Goal: Task Accomplishment & Management: Manage account settings

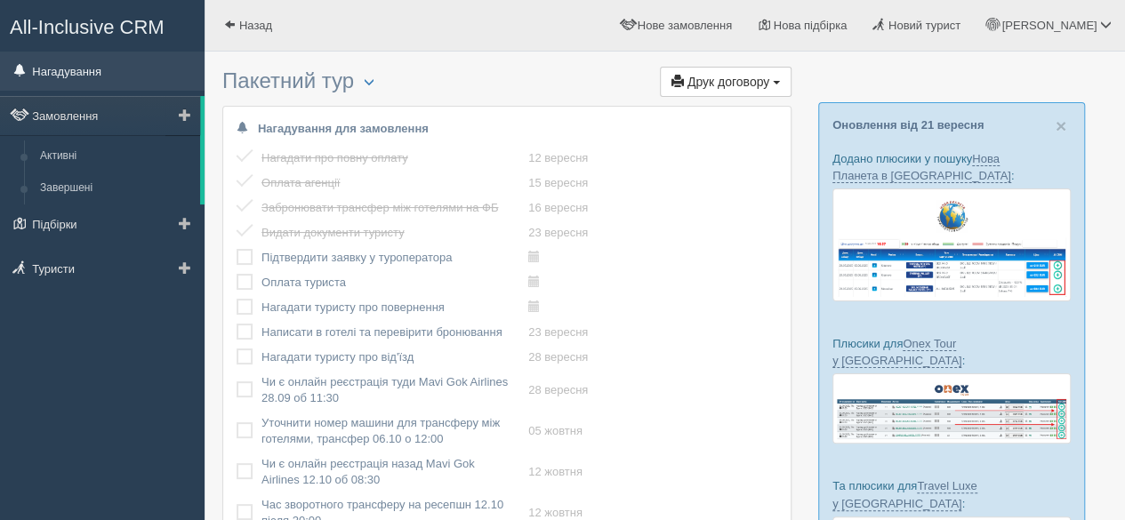
click at [85, 72] on link "Нагадування" at bounding box center [102, 71] width 205 height 39
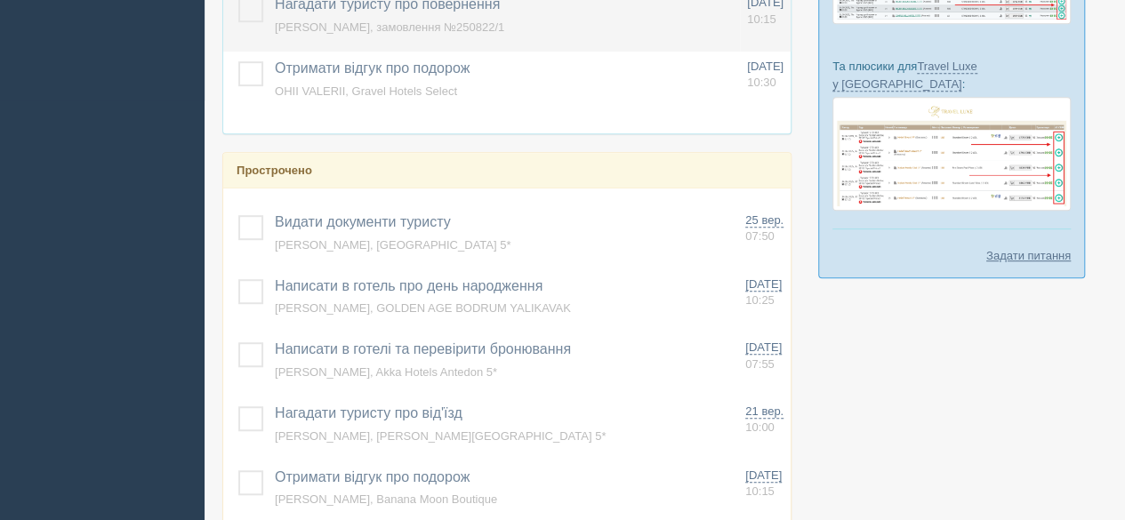
scroll to position [445, 0]
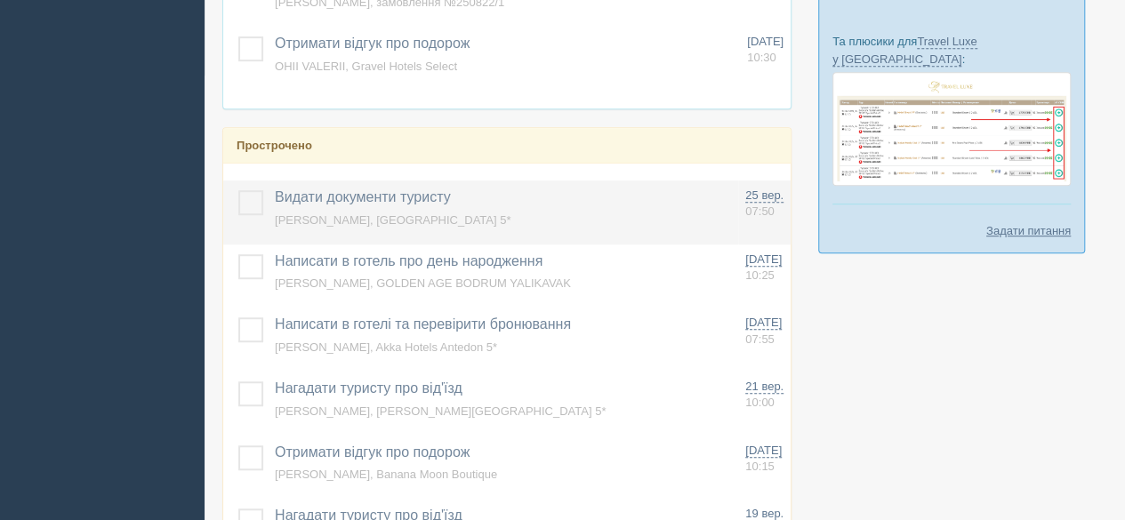
click at [350, 213] on span "Хотінь Алла, Mirage Park Resort 5*" at bounding box center [393, 219] width 236 height 13
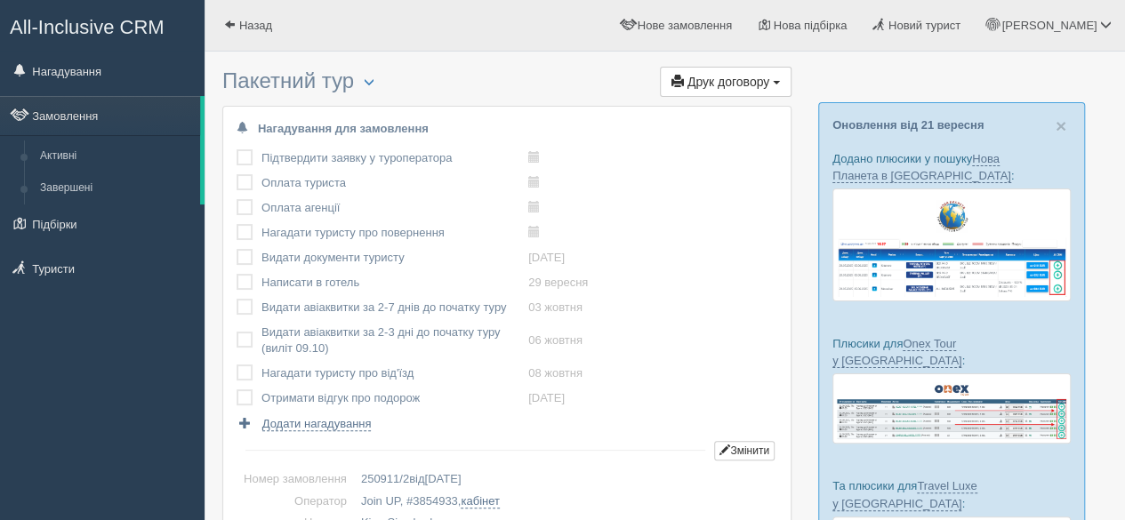
click at [237, 249] on label at bounding box center [237, 249] width 0 height 0
click at [0, 0] on input "checkbox" at bounding box center [0, 0] width 0 height 0
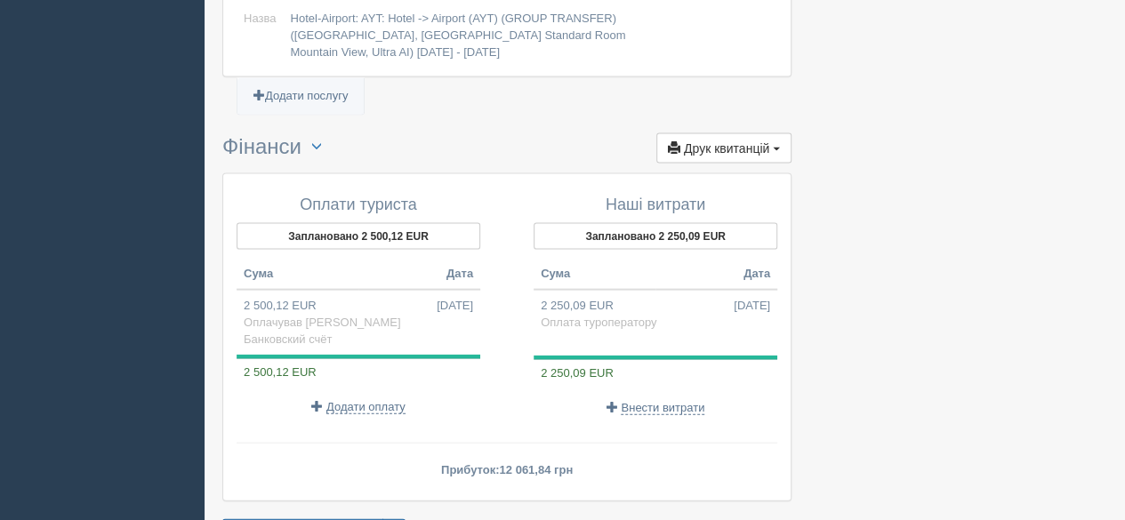
scroll to position [1893, 0]
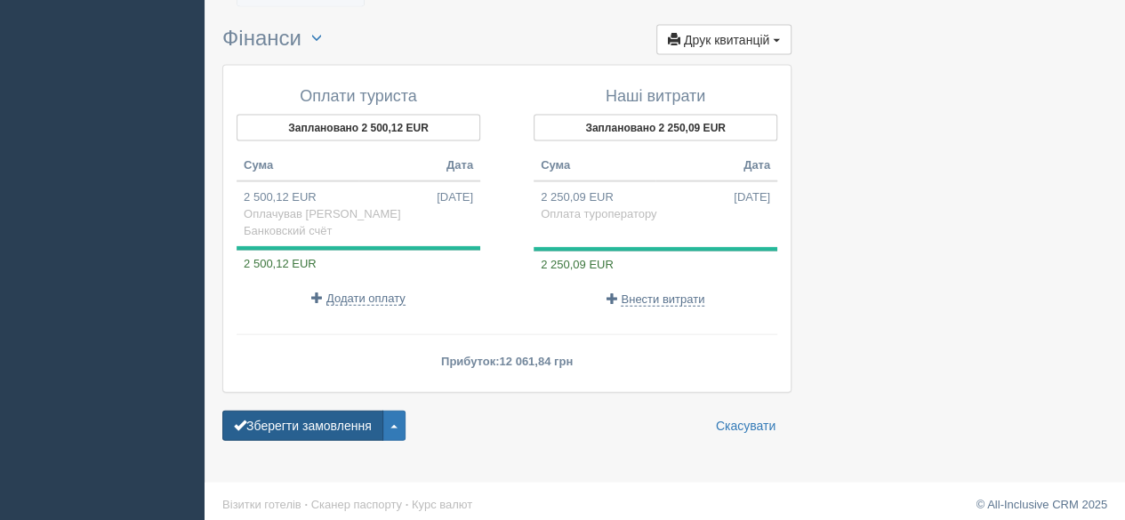
click at [272, 413] on button "Зберегти замовлення" at bounding box center [302, 426] width 161 height 30
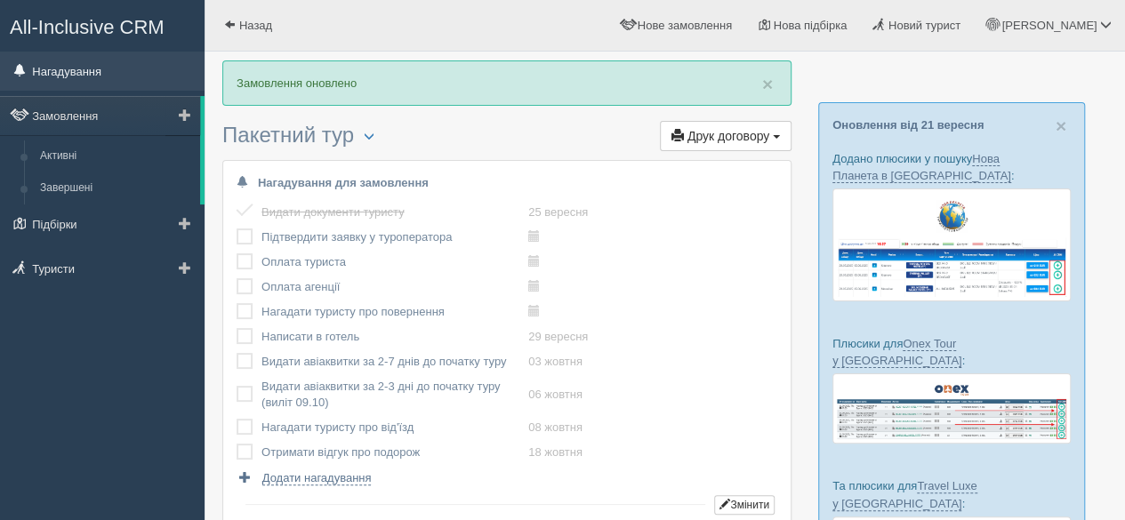
click at [108, 76] on link "Нагадування" at bounding box center [102, 71] width 205 height 39
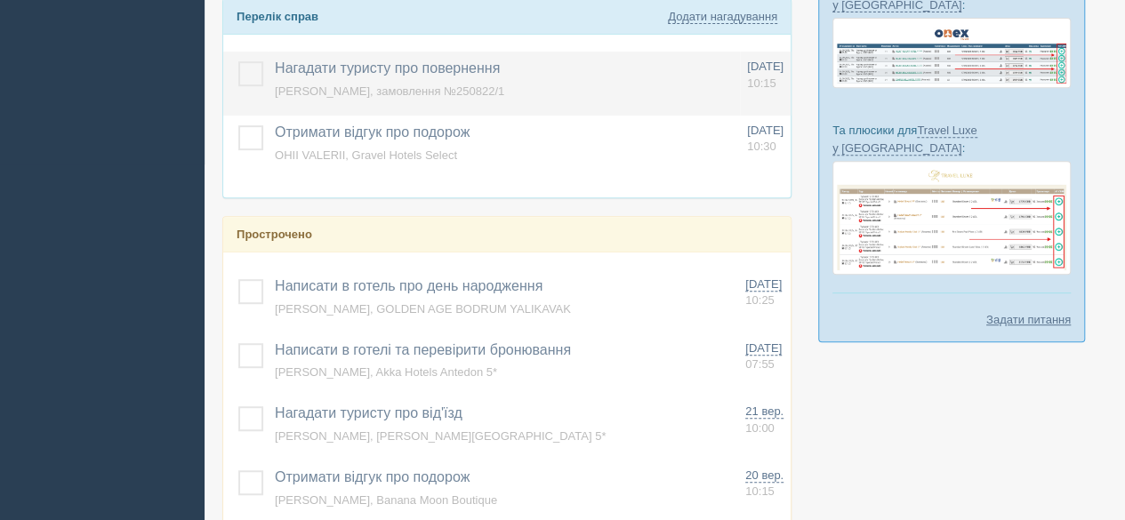
scroll to position [445, 0]
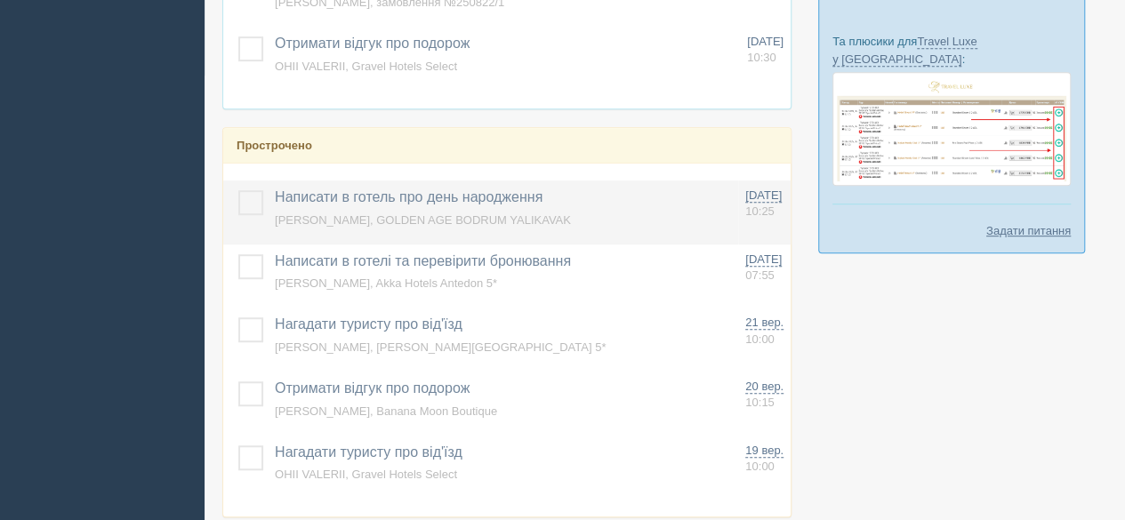
click at [238, 190] on label at bounding box center [238, 190] width 0 height 0
click at [0, 0] on input "checkbox" at bounding box center [0, 0] width 0 height 0
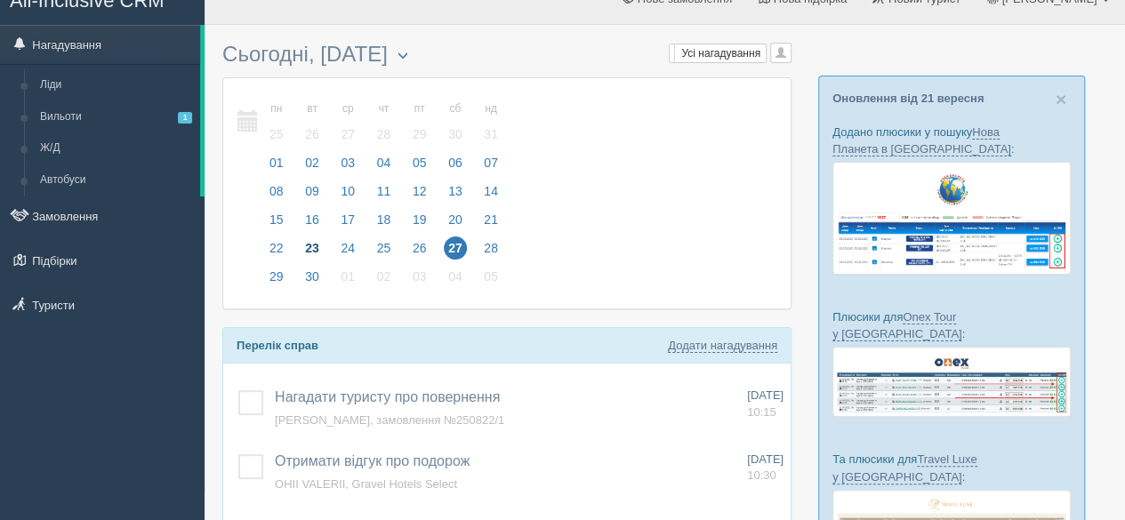
scroll to position [0, 0]
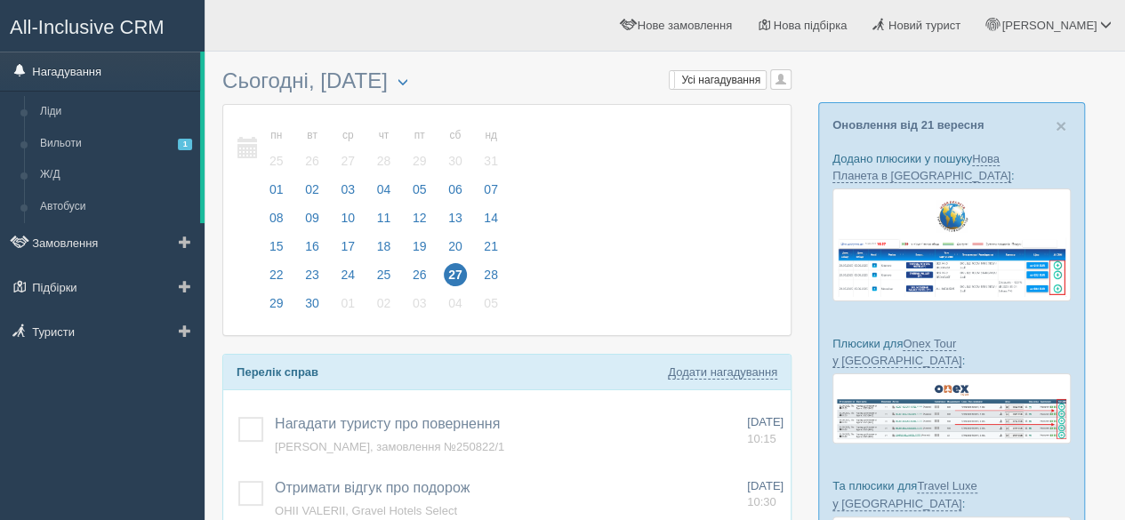
click at [101, 73] on link "Нагадування" at bounding box center [100, 71] width 200 height 39
click at [94, 76] on link "Нагадування" at bounding box center [100, 71] width 200 height 39
